Goal: Task Accomplishment & Management: Complete application form

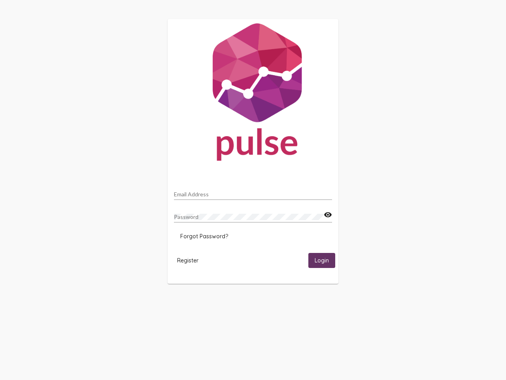
click at [253, 192] on input "Email Address" at bounding box center [253, 194] width 158 height 6
click at [328, 215] on mat-icon "visibility" at bounding box center [328, 214] width 8 height 9
click at [204, 236] on span "Forgot Password?" at bounding box center [204, 236] width 48 height 7
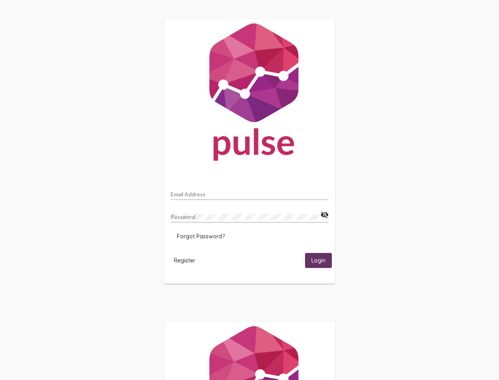
click at [188, 260] on span "Register" at bounding box center [184, 260] width 21 height 7
click at [322, 260] on html "Email Address Password visibility_off Forgot Password? Register Login" at bounding box center [249, 256] width 499 height 512
